Goal: Task Accomplishment & Management: Manage account settings

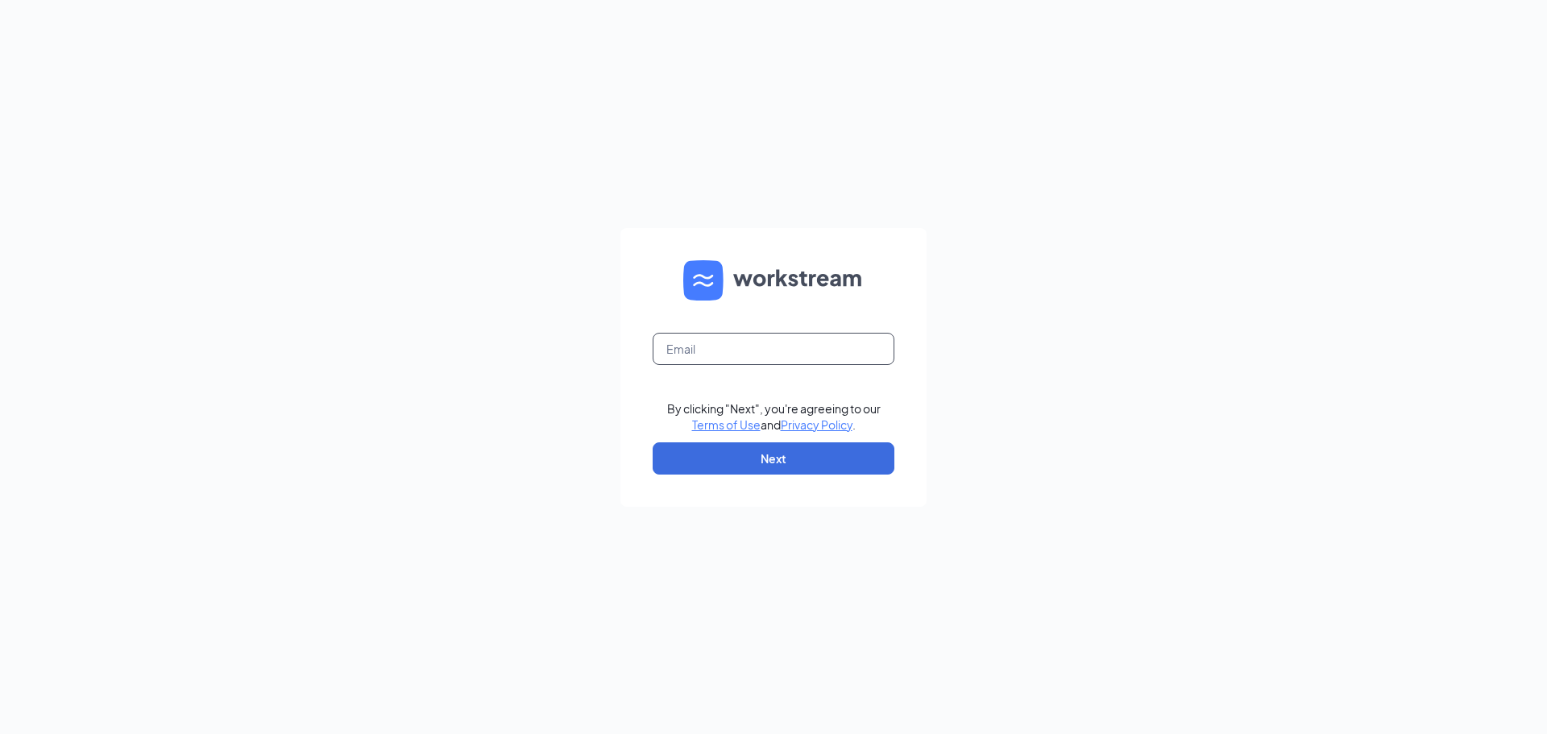
drag, startPoint x: 853, startPoint y: 334, endPoint x: 850, endPoint y: 355, distance: 21.2
click at [853, 334] on input "text" at bounding box center [774, 349] width 242 height 32
type input "[PERSON_NAME][EMAIL_ADDRESS][DOMAIN_NAME]"
drag, startPoint x: 837, startPoint y: 453, endPoint x: 849, endPoint y: 480, distance: 28.9
click at [837, 453] on button "Next" at bounding box center [774, 458] width 242 height 32
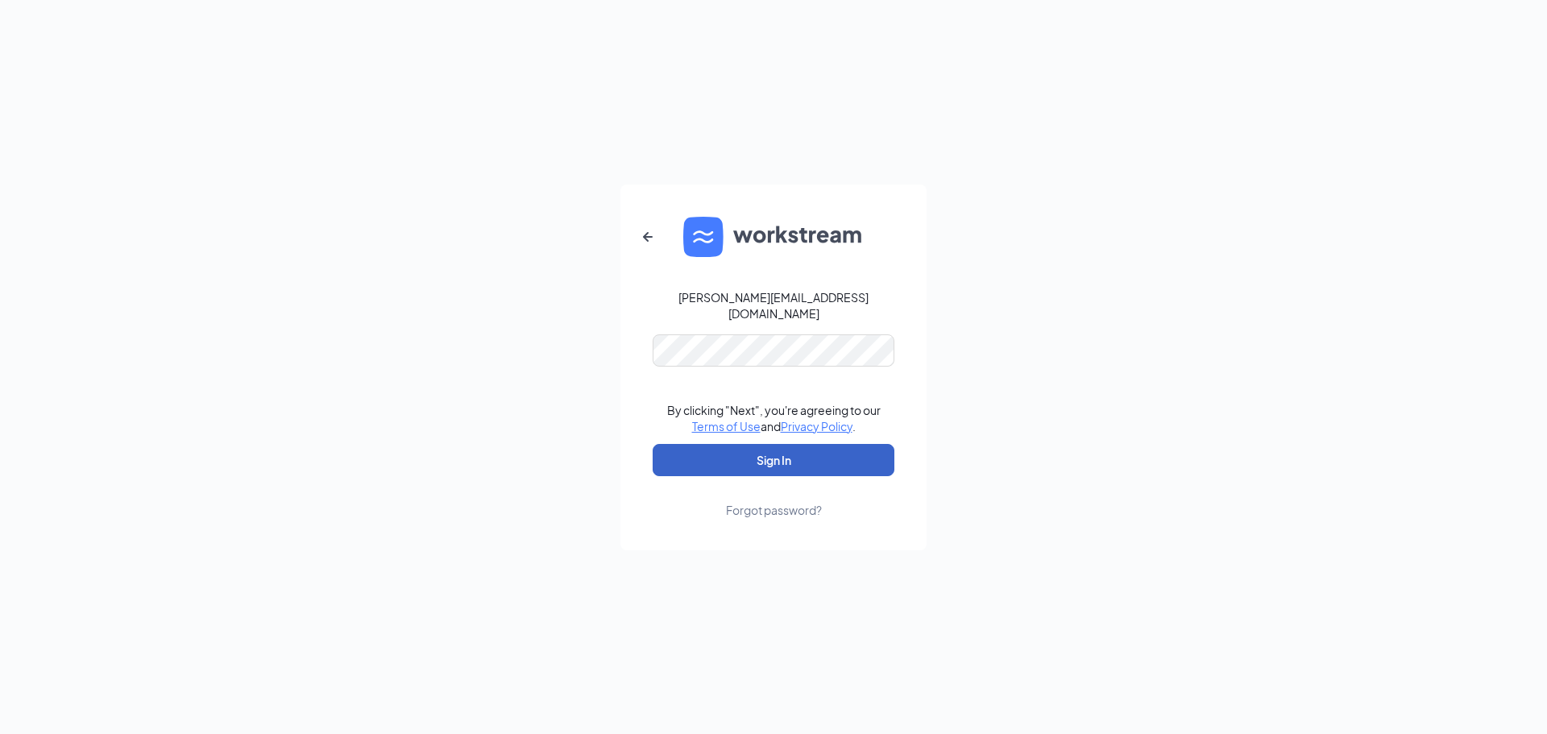
drag, startPoint x: 745, startPoint y: 457, endPoint x: 637, endPoint y: 313, distance: 179.6
click at [745, 457] on button "Sign In" at bounding box center [774, 460] width 242 height 32
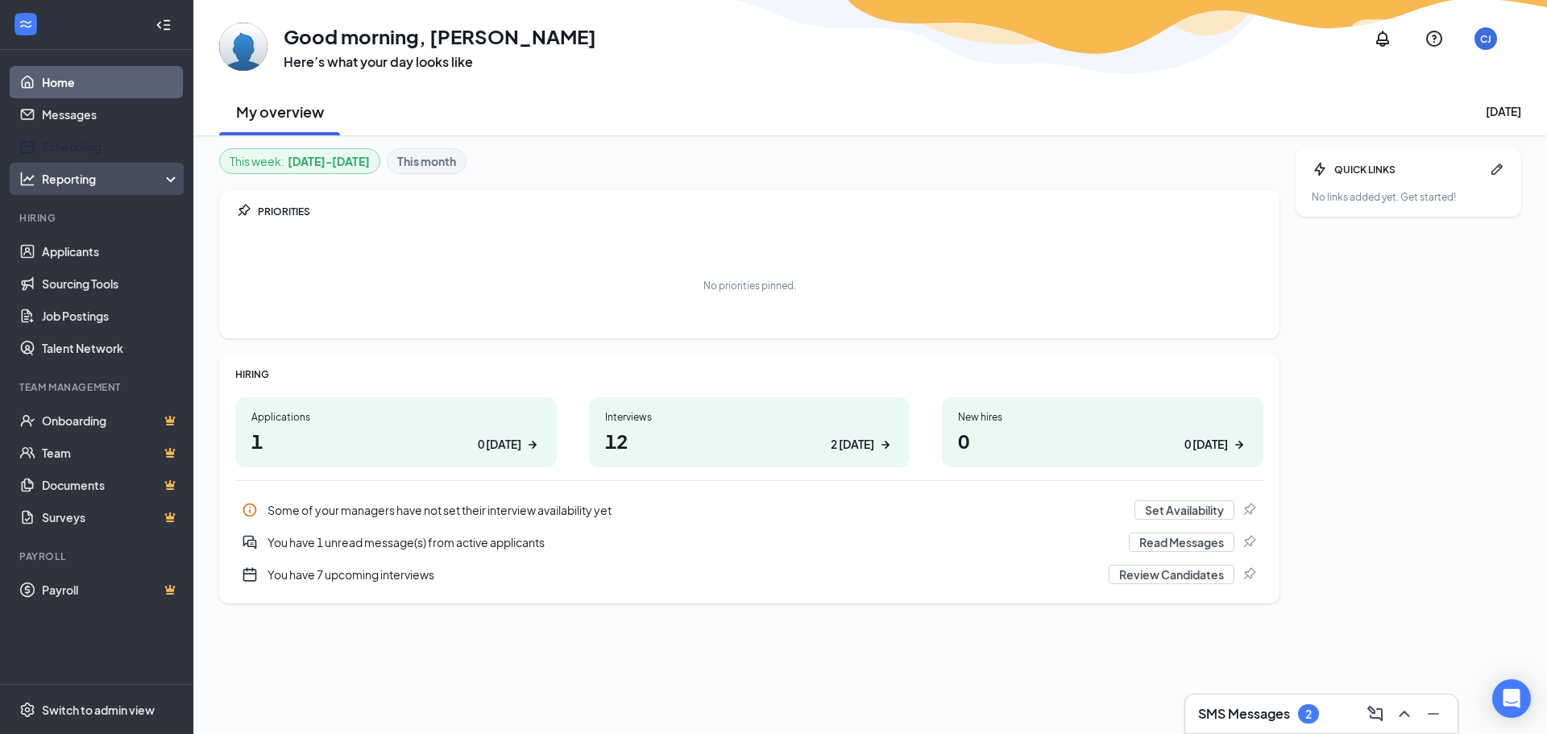
drag, startPoint x: 59, startPoint y: 136, endPoint x: 147, endPoint y: 195, distance: 106.4
click at [59, 136] on link "Scheduling" at bounding box center [111, 147] width 138 height 32
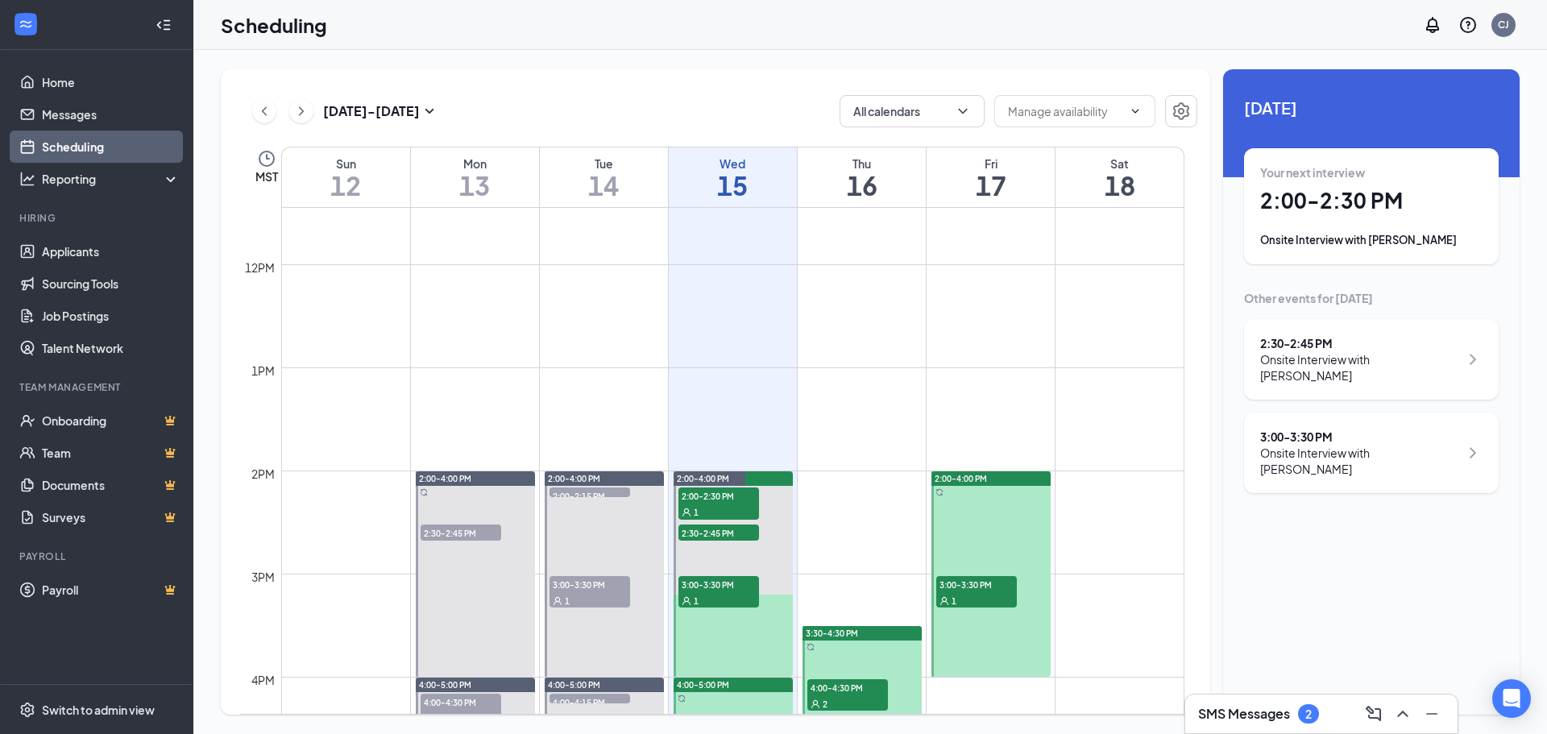
scroll to position [1340, 0]
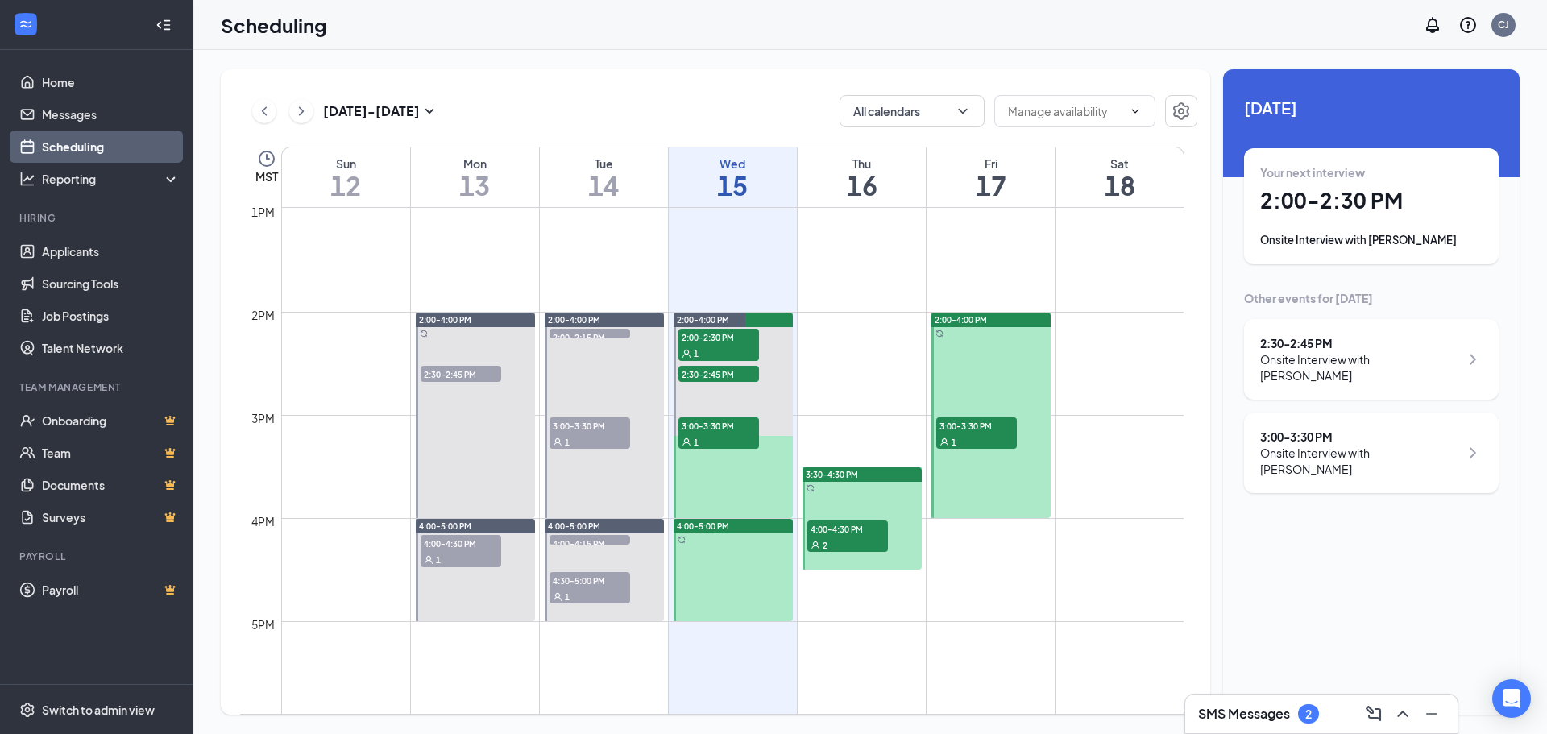
click at [1387, 236] on div "Onsite Interview with [PERSON_NAME]" at bounding box center [1371, 240] width 222 height 16
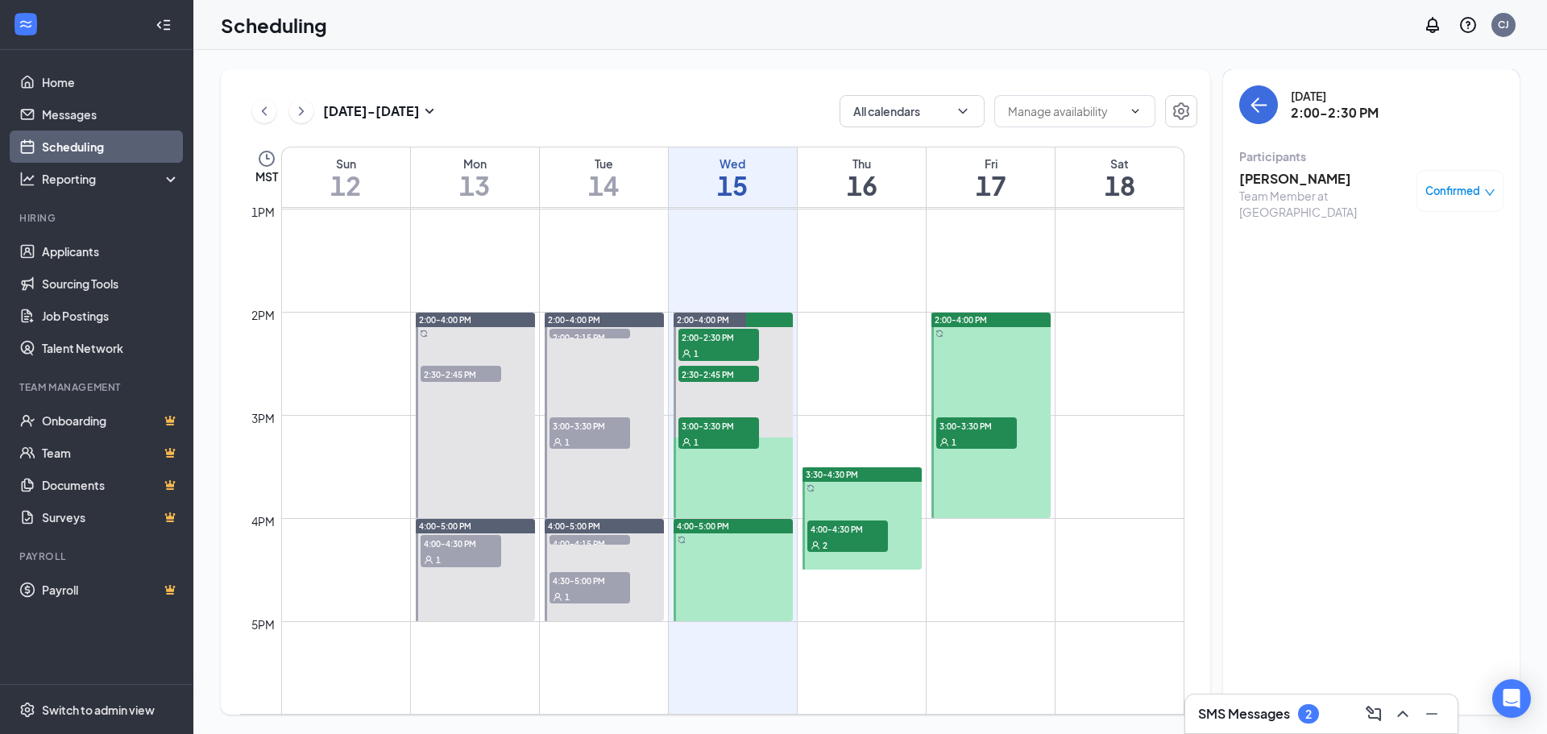
click at [1270, 185] on h3 "[PERSON_NAME]" at bounding box center [1323, 179] width 169 height 18
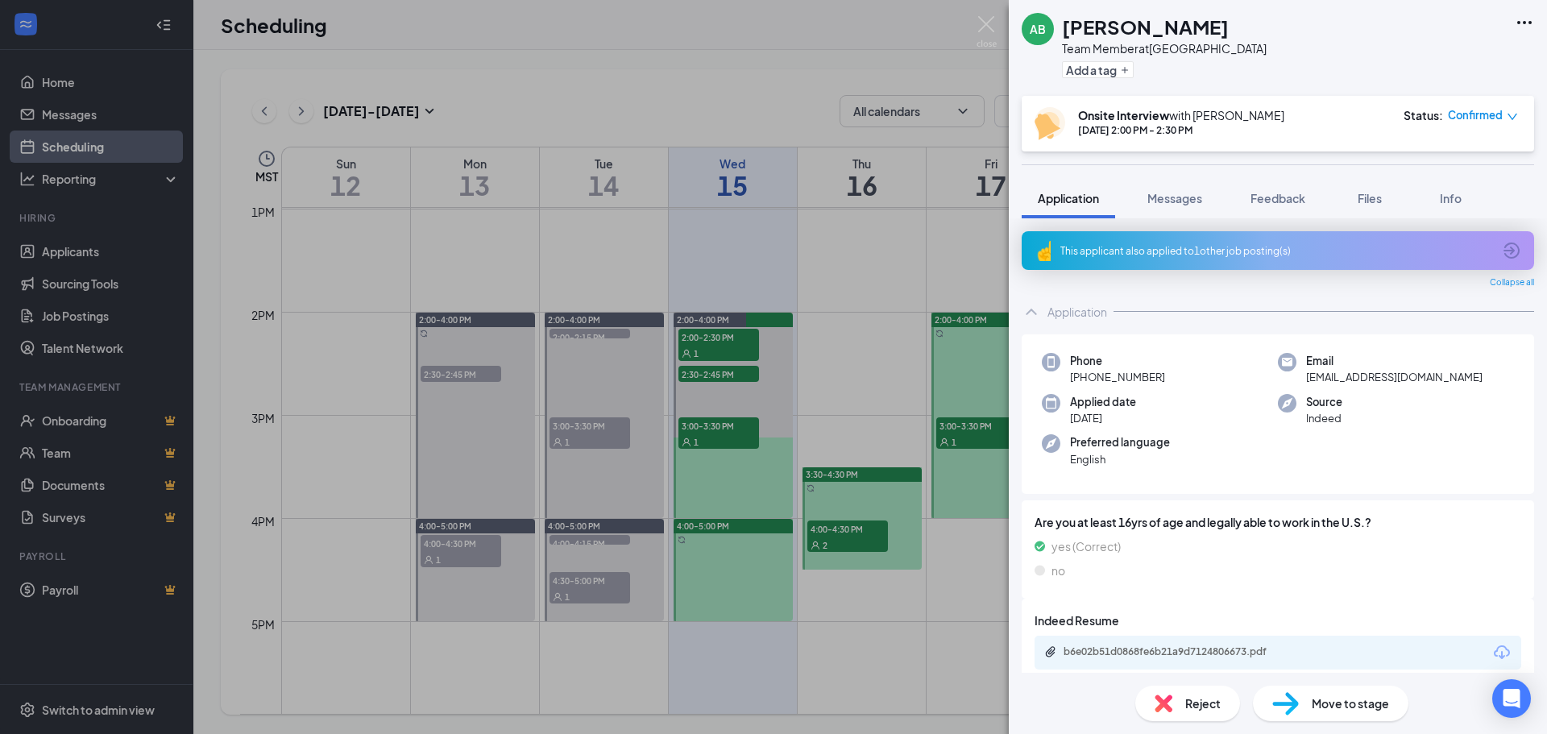
click at [1236, 656] on div "b6e02b51d0868fe6b21a9d7124806673.pdf" at bounding box center [1177, 652] width 226 height 13
drag, startPoint x: 919, startPoint y: 448, endPoint x: 812, endPoint y: 459, distance: 106.9
click at [918, 449] on div "AB [PERSON_NAME] Team Member at [GEOGRAPHIC_DATA] Add a tag Onsite Interview wi…" at bounding box center [773, 367] width 1547 height 734
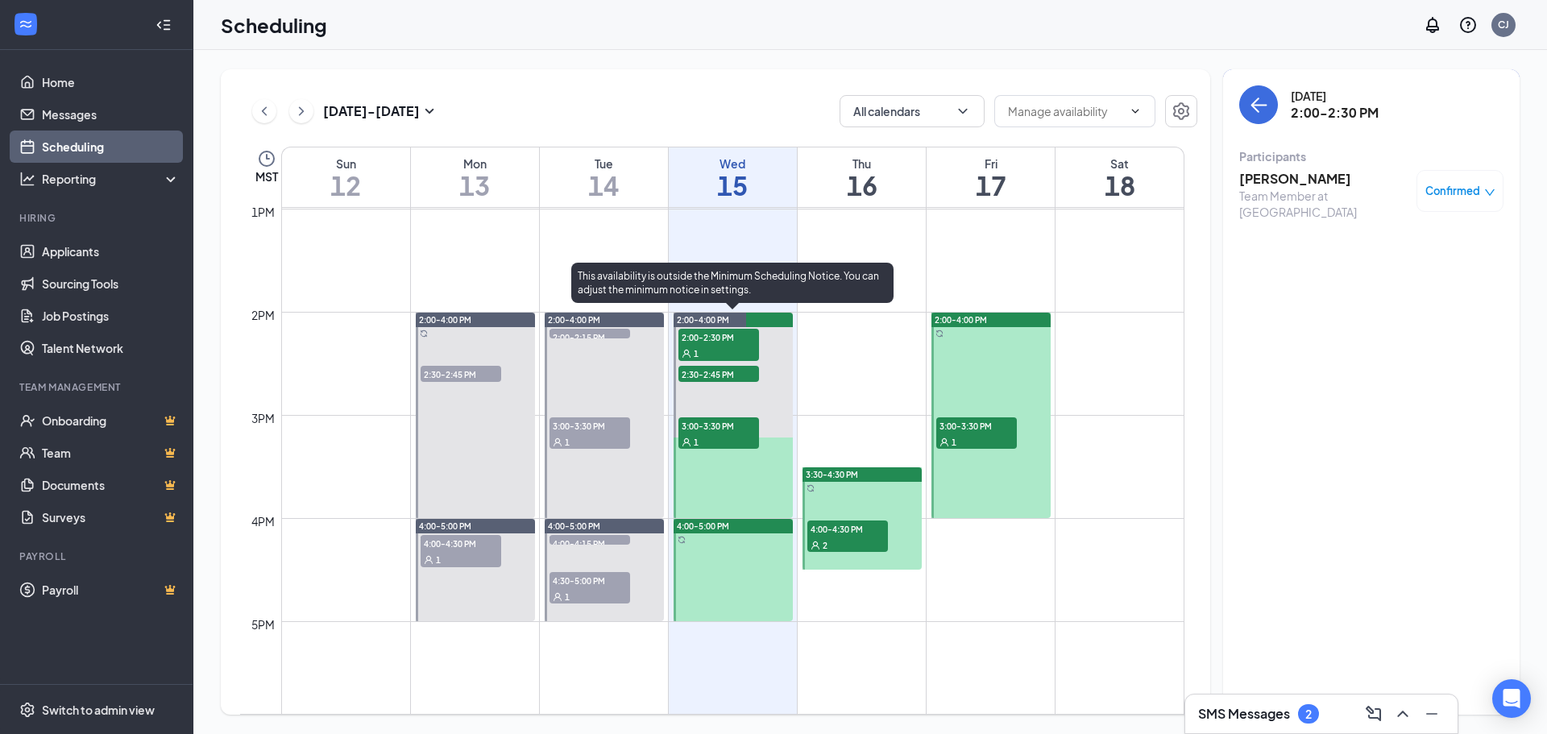
click at [710, 382] on div "2:30-2:45 PM 1" at bounding box center [719, 373] width 84 height 19
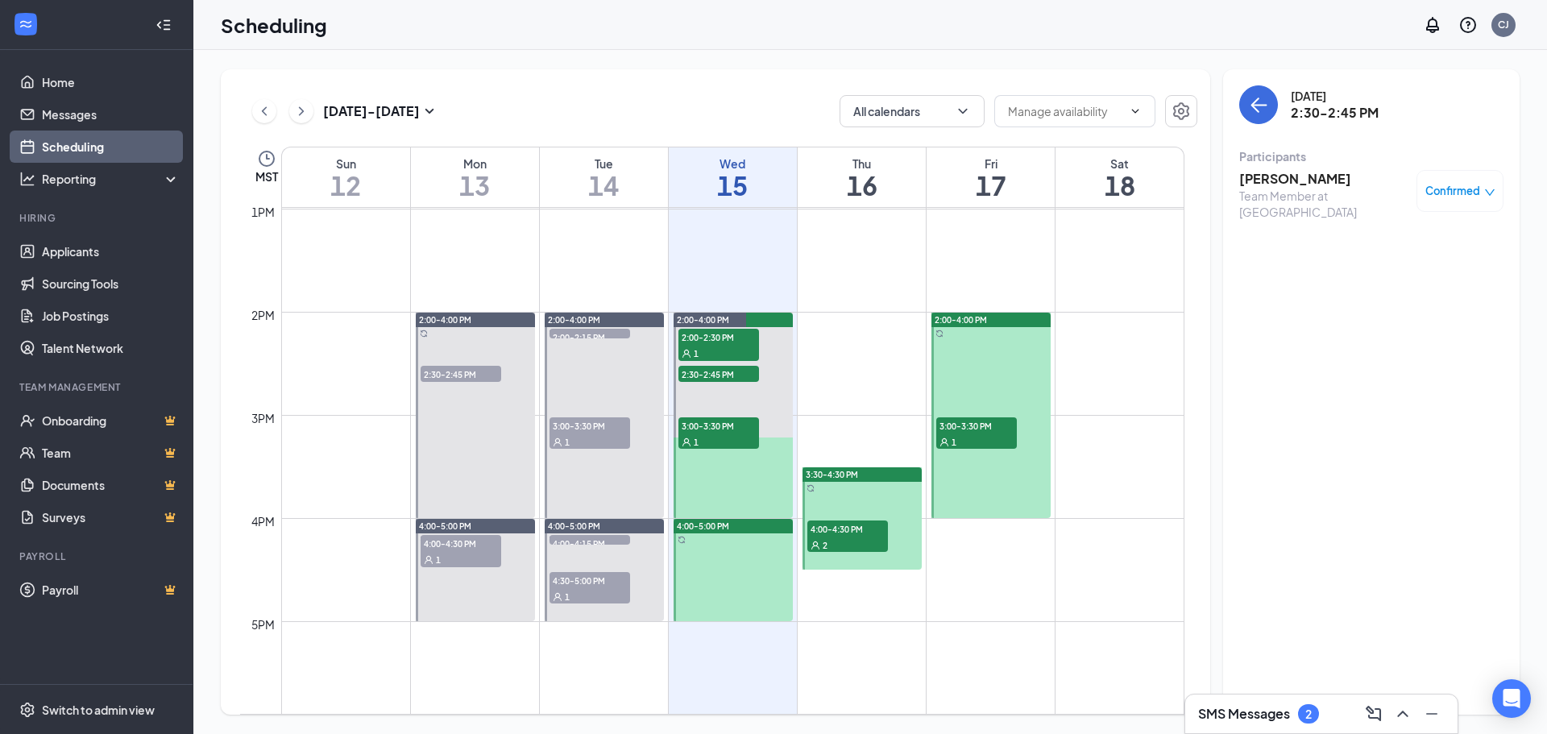
click at [1272, 175] on h3 "[PERSON_NAME]" at bounding box center [1323, 179] width 169 height 18
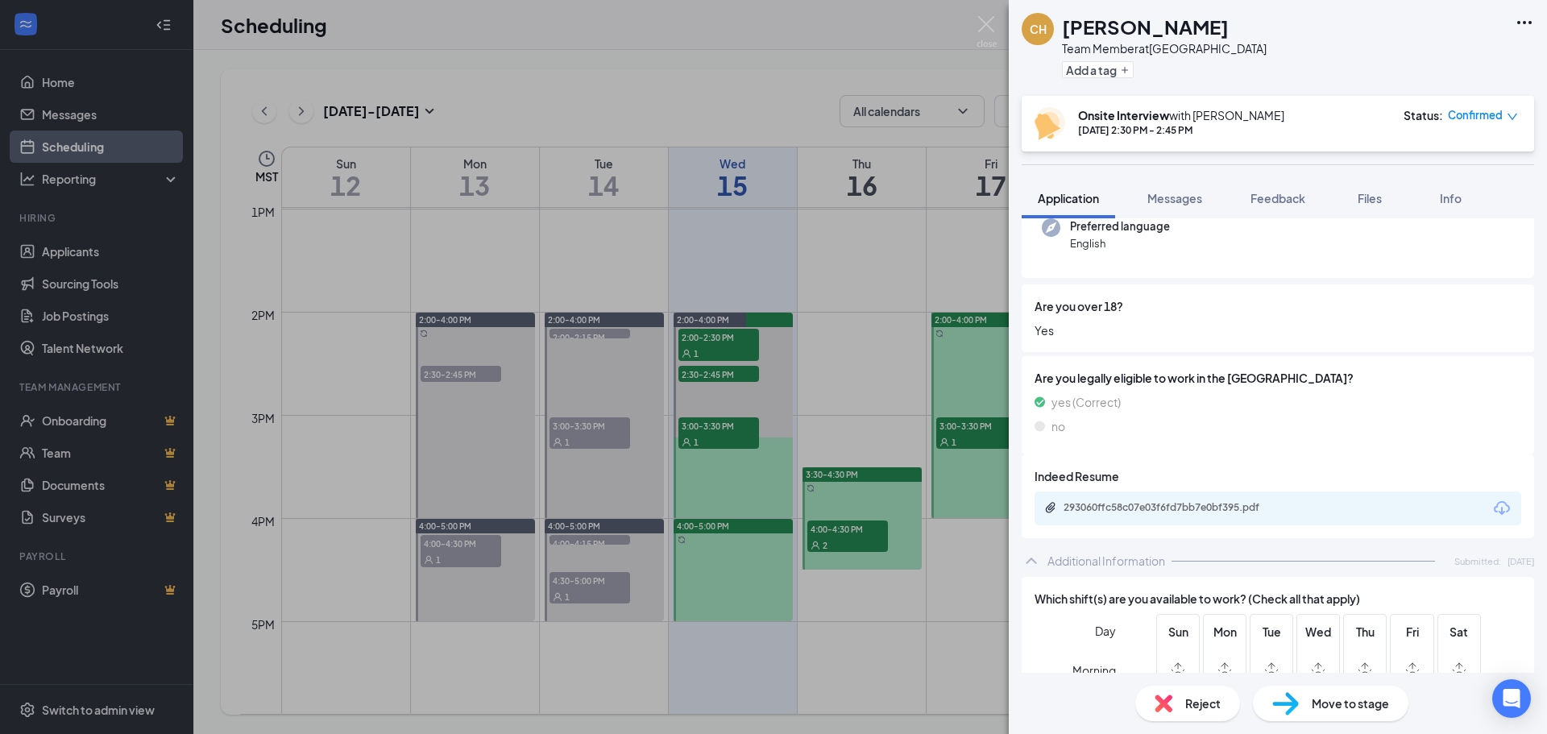
scroll to position [243, 0]
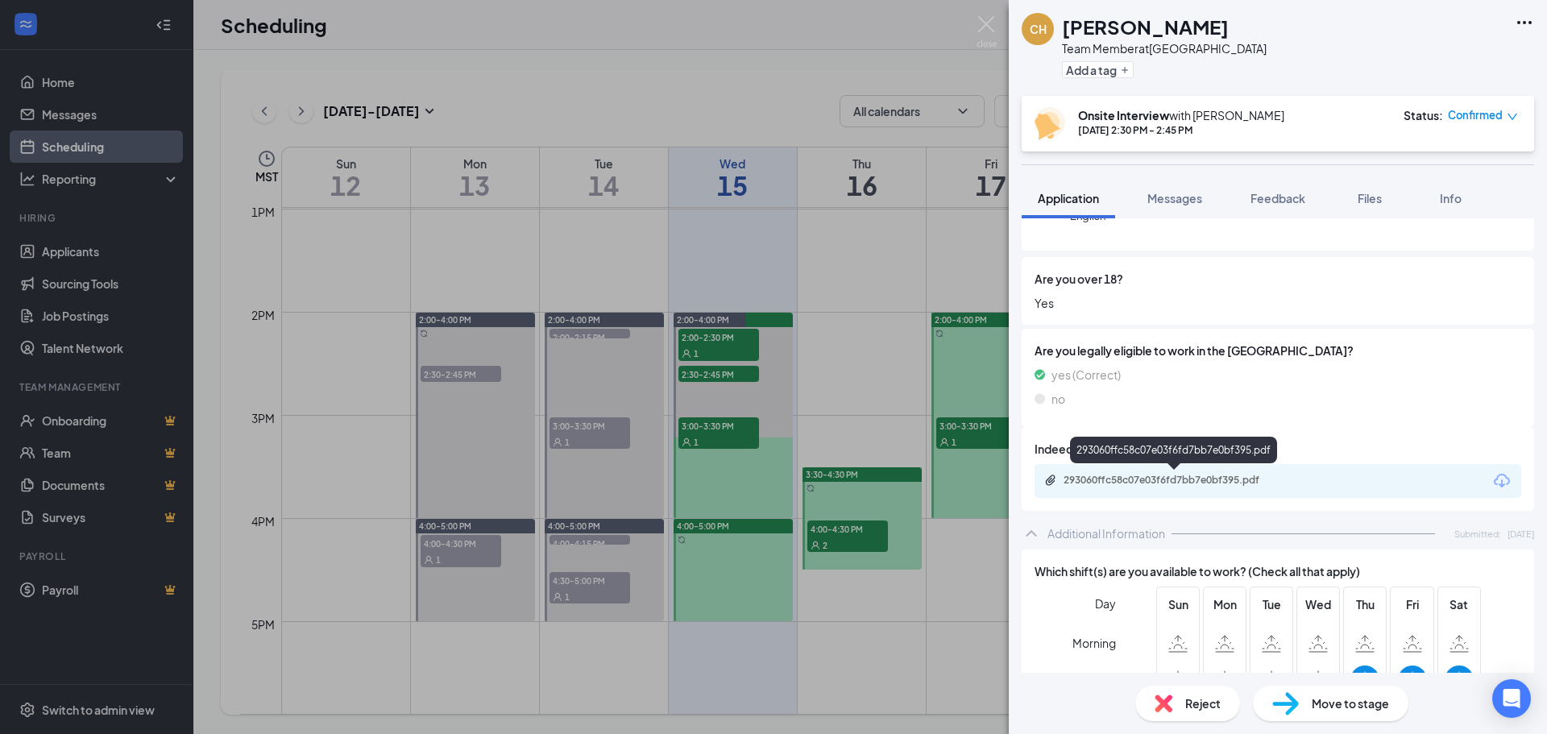
click at [1149, 482] on div "293060ffc58c07e03f6fd7bb7e0bf395.pdf" at bounding box center [1177, 480] width 226 height 13
click at [824, 667] on div "CH [PERSON_NAME] Team Member at [GEOGRAPHIC_DATA] Add a tag Onsite Interview wi…" at bounding box center [773, 367] width 1547 height 734
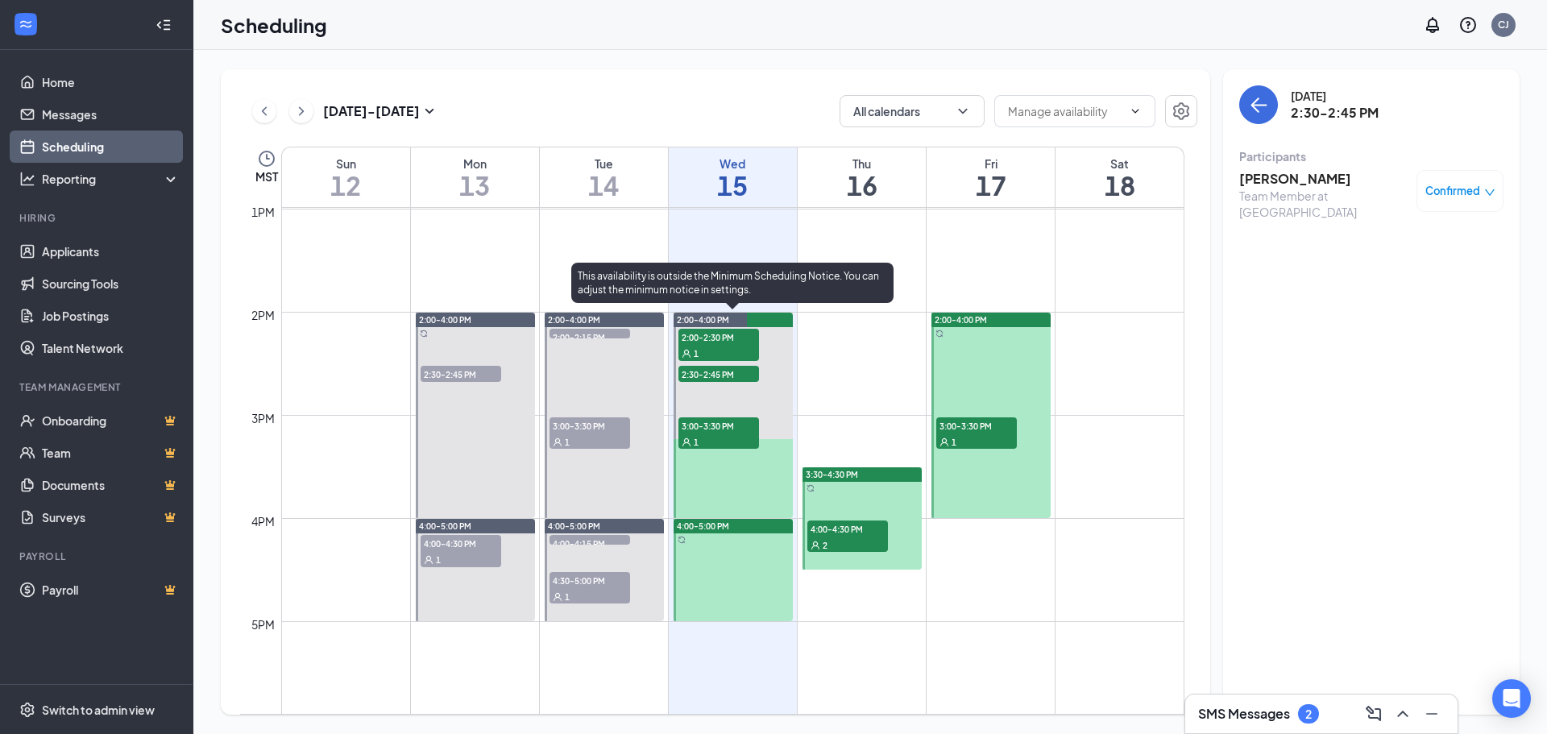
click at [700, 431] on span "3:00-3:30 PM" at bounding box center [719, 425] width 81 height 16
click at [767, 273] on div "This availability is outside the Minimum Scheduling Notice. You can adjust the …" at bounding box center [732, 283] width 322 height 40
